Goal: Transaction & Acquisition: Purchase product/service

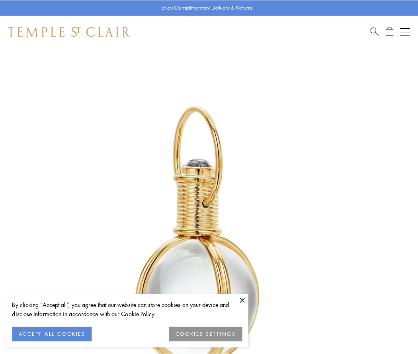
scroll to position [208, 0]
